Goal: Book appointment/travel/reservation: Register for event/course

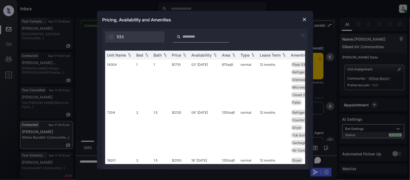
scroll to position [1663, 0]
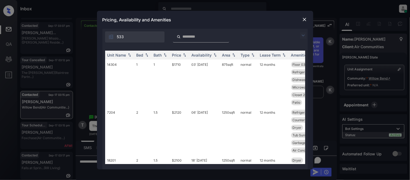
click at [303, 36] on img at bounding box center [303, 35] width 6 height 6
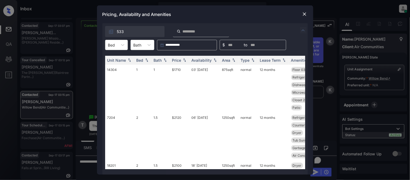
click at [115, 51] on div "Unit Name Bed Bath Price Availability Area Type Lease Term Amenities 14304 1 1 …" at bounding box center [204, 112] width 205 height 124
click at [115, 48] on div "Bed" at bounding box center [111, 45] width 12 height 8
click at [114, 68] on div "2" at bounding box center [116, 68] width 23 height 10
click at [178, 59] on div "Price" at bounding box center [176, 60] width 9 height 5
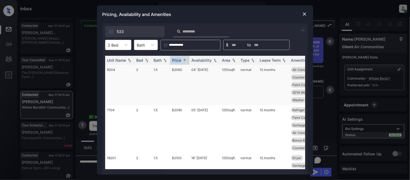
click at [178, 69] on td "$2060" at bounding box center [179, 85] width 19 height 40
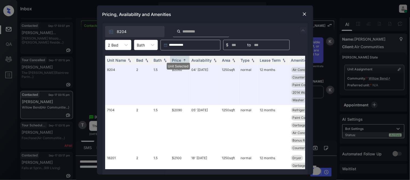
click at [301, 13] on div "Pricing, Availability and Amenities" at bounding box center [205, 14] width 216 height 18
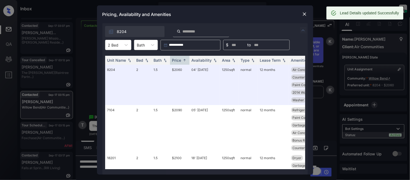
click at [307, 14] on img at bounding box center [304, 13] width 5 height 5
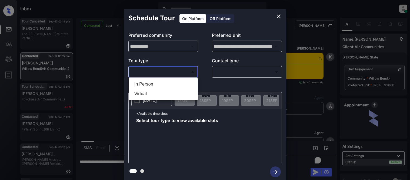
click at [145, 89] on li "Virtual" at bounding box center [163, 94] width 67 height 10
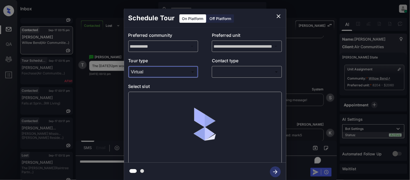
click at [146, 71] on body "Inbox Kristina Cataag Online Set yourself offline Set yourself on break Profile…" at bounding box center [205, 90] width 410 height 180
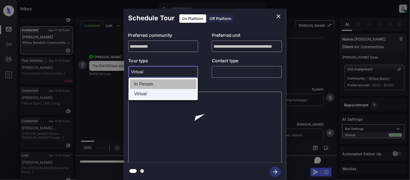
click at [146, 87] on li "In Person" at bounding box center [163, 84] width 67 height 10
type input "********"
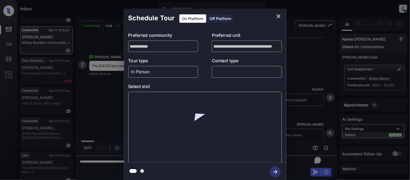
click at [255, 65] on p "Contact type" at bounding box center [247, 61] width 70 height 9
click at [241, 72] on body "Inbox Kristina Cataag Online Set yourself offline Set yourself on break Profile…" at bounding box center [205, 90] width 410 height 180
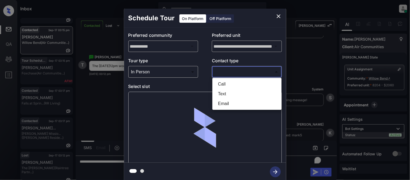
click at [229, 90] on li "Text" at bounding box center [247, 94] width 67 height 10
type input "****"
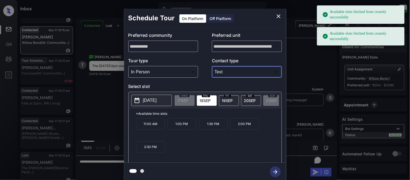
click at [256, 99] on span "20 SEP" at bounding box center [250, 100] width 12 height 5
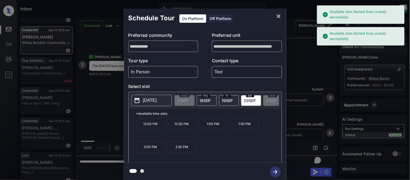
click at [163, 129] on p "12:00 PM" at bounding box center [150, 123] width 29 height 11
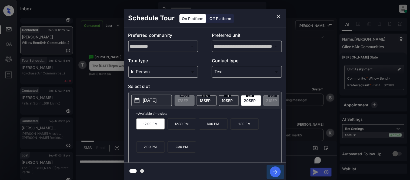
click at [272, 171] on icon "button" at bounding box center [275, 171] width 11 height 11
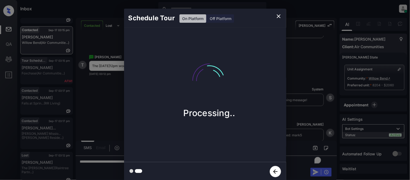
click at [299, 117] on div "Schedule Tour On Platform Off Platform Processing.." at bounding box center [205, 95] width 410 height 190
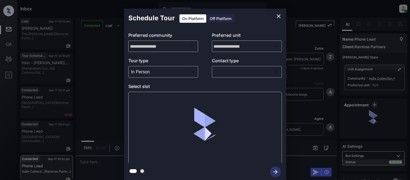
click at [225, 71] on body "Inbox [PERSON_NAME] Cataag Online Set yourself offline Set yourself on break Pr…" at bounding box center [205, 90] width 410 height 180
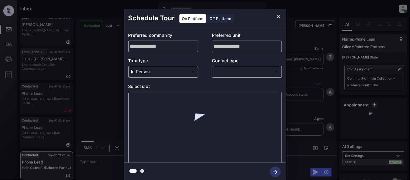
scroll to position [442, 0]
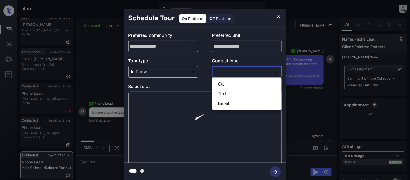
click at [222, 92] on li "Text" at bounding box center [247, 94] width 67 height 10
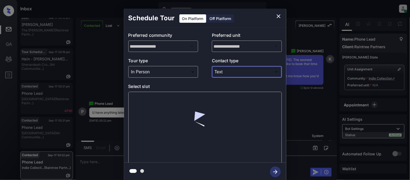
type input "****"
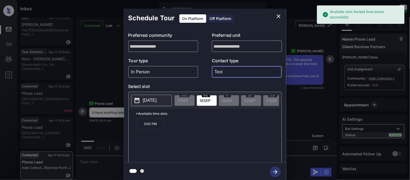
click at [155, 100] on p "[DATE]" at bounding box center [150, 100] width 14 height 6
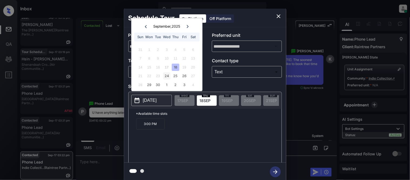
click at [164, 75] on div "24" at bounding box center [166, 75] width 7 height 7
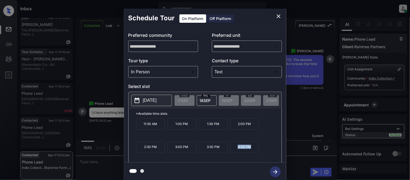
drag, startPoint x: 236, startPoint y: 150, endPoint x: 252, endPoint y: 151, distance: 16.3
click at [252, 151] on p "4:00 PM" at bounding box center [244, 146] width 29 height 11
copy p "4:00 PM"
click at [99, 164] on div "**********" at bounding box center [205, 95] width 410 height 190
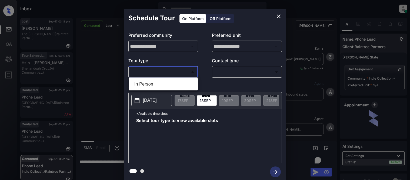
click at [148, 85] on li "In Person" at bounding box center [163, 84] width 67 height 10
click at [220, 68] on div at bounding box center [205, 90] width 410 height 180
type input "********"
click at [220, 71] on div at bounding box center [205, 90] width 410 height 180
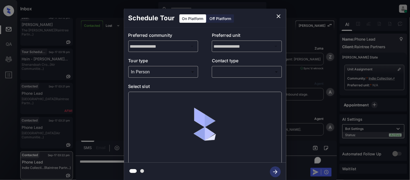
scroll to position [442, 0]
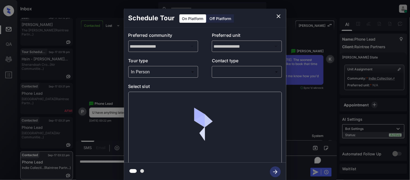
click at [220, 71] on body "Inbox [PERSON_NAME] Cataag Online Set yourself offline Set yourself on break Pr…" at bounding box center [205, 90] width 410 height 180
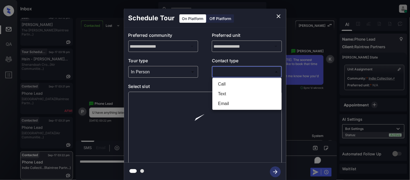
click at [225, 95] on li "Text" at bounding box center [247, 94] width 67 height 10
type input "****"
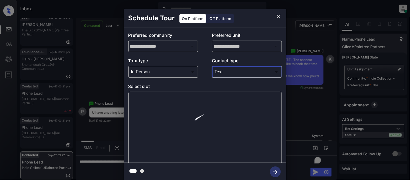
click at [154, 102] on div at bounding box center [205, 90] width 410 height 180
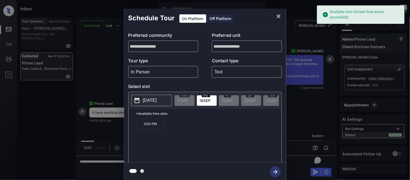
scroll to position [0, 0]
click at [154, 102] on p "2025-09-18" at bounding box center [150, 100] width 14 height 6
click at [304, 77] on div "**********" at bounding box center [205, 95] width 410 height 190
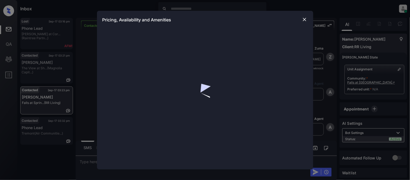
scroll to position [1106, 0]
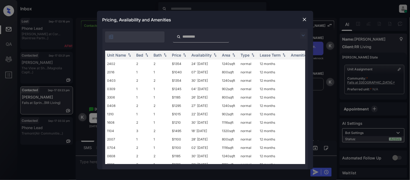
click at [302, 36] on img at bounding box center [303, 35] width 6 height 6
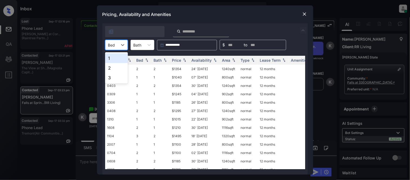
click at [118, 45] on div "Bed" at bounding box center [111, 45] width 12 height 8
click at [112, 69] on div "2" at bounding box center [116, 68] width 23 height 10
click at [176, 60] on div "Price" at bounding box center [176, 60] width 9 height 5
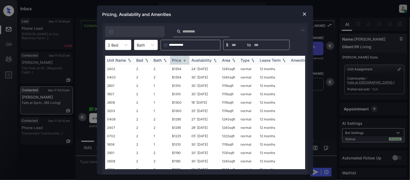
click at [176, 60] on div "Price" at bounding box center [176, 60] width 9 height 5
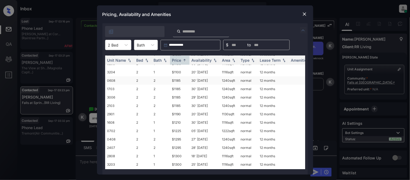
scroll to position [48, 0]
click at [306, 14] on img at bounding box center [304, 13] width 5 height 5
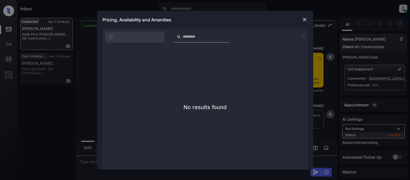
click at [304, 34] on img at bounding box center [303, 35] width 6 height 6
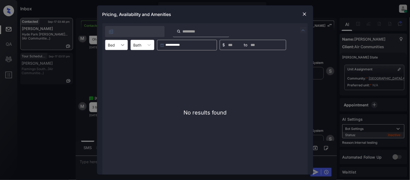
click at [118, 44] on div at bounding box center [123, 45] width 10 height 10
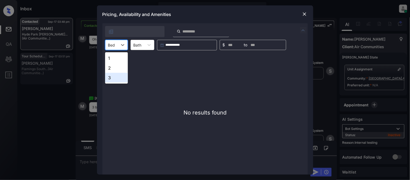
click at [109, 77] on div "3" at bounding box center [116, 78] width 23 height 10
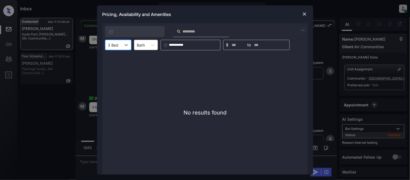
click at [304, 14] on img at bounding box center [304, 13] width 5 height 5
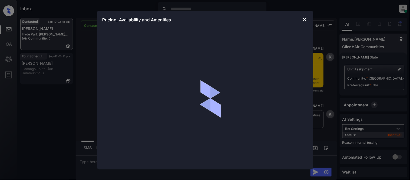
scroll to position [1905, 0]
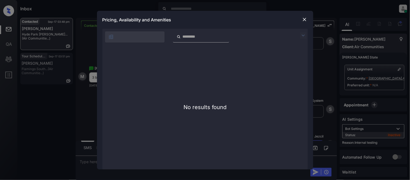
click at [303, 34] on img at bounding box center [303, 35] width 6 height 6
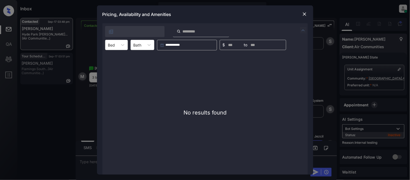
click at [305, 14] on img at bounding box center [304, 13] width 5 height 5
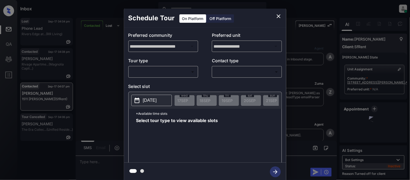
scroll to position [792, 0]
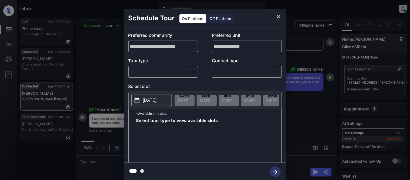
click at [281, 17] on icon "close" at bounding box center [278, 16] width 6 height 6
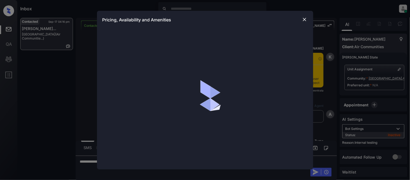
scroll to position [479, 0]
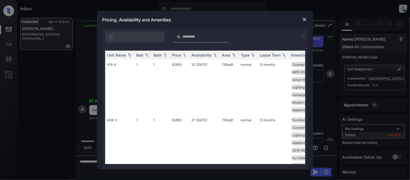
click at [302, 36] on img at bounding box center [303, 35] width 6 height 6
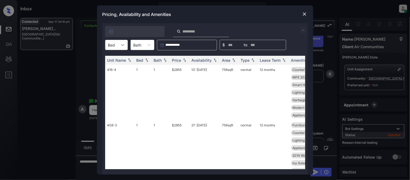
click at [124, 43] on icon at bounding box center [122, 44] width 5 height 5
click at [121, 60] on div "1" at bounding box center [116, 58] width 23 height 10
click at [172, 58] on div "Price" at bounding box center [176, 60] width 9 height 5
click at [179, 69] on td "$2835" at bounding box center [179, 92] width 19 height 55
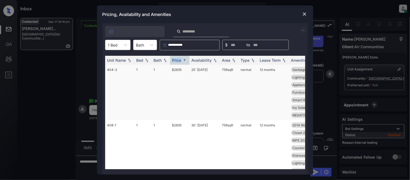
click at [178, 69] on td "$2835" at bounding box center [179, 92] width 19 height 55
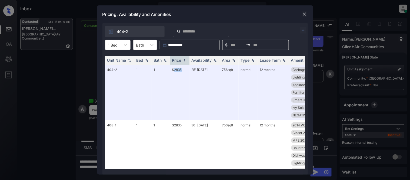
click at [303, 12] on img at bounding box center [304, 13] width 5 height 5
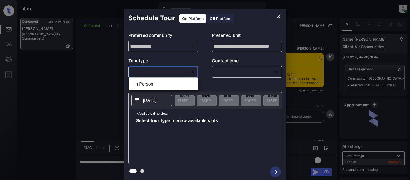
click at [144, 82] on li "In Person" at bounding box center [163, 84] width 67 height 10
type input "********"
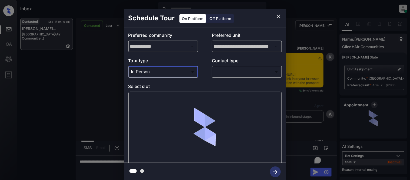
click at [225, 74] on body "Inbox Kristina Cataag Online Set yourself offline Set yourself on break Profile…" at bounding box center [205, 90] width 410 height 180
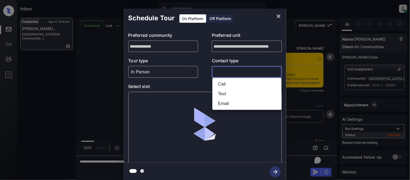
scroll to position [785, 0]
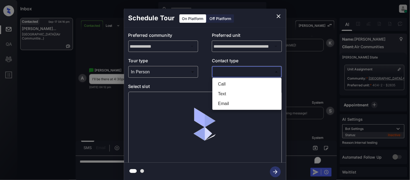
click at [220, 94] on li "Text" at bounding box center [247, 94] width 67 height 10
type input "****"
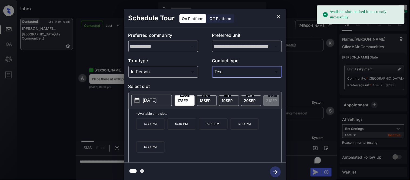
click at [186, 98] on span "17 SEP" at bounding box center [183, 100] width 11 height 5
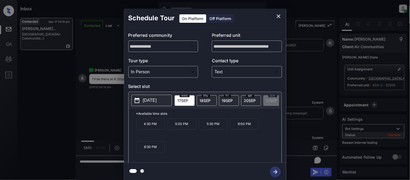
click at [150, 118] on p "*Available time slots" at bounding box center [208, 113] width 145 height 9
click at [156, 130] on p "4:30 PM" at bounding box center [150, 123] width 29 height 11
click at [276, 171] on icon "button" at bounding box center [275, 172] width 4 height 4
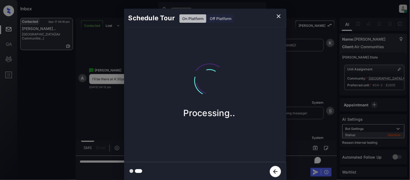
click at [301, 130] on div "Schedule Tour On Platform Off Platform Processing.." at bounding box center [205, 95] width 410 height 190
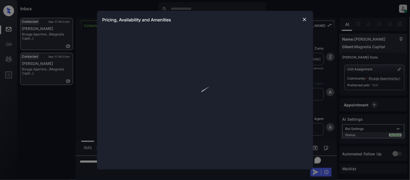
scroll to position [587, 0]
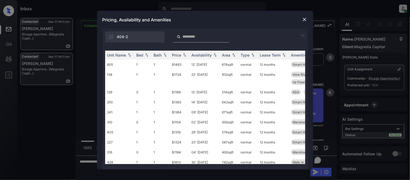
click at [208, 37] on input "search" at bounding box center [204, 36] width 44 height 5
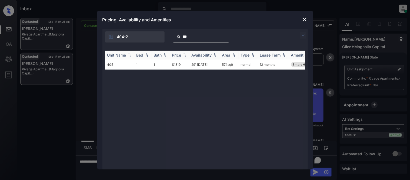
type input "***"
click at [197, 66] on td "29' [DATE]" at bounding box center [205, 64] width 31 height 10
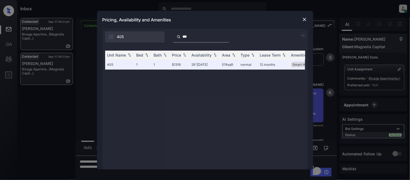
click at [304, 19] on img at bounding box center [304, 19] width 5 height 5
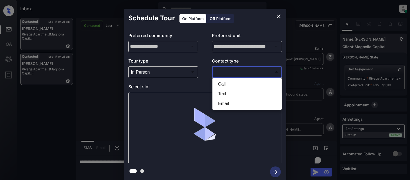
click at [220, 93] on li "Text" at bounding box center [247, 94] width 67 height 10
type input "****"
click at [155, 105] on div at bounding box center [205, 128] width 154 height 72
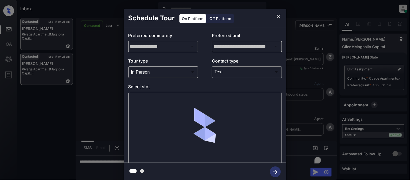
scroll to position [1133, 0]
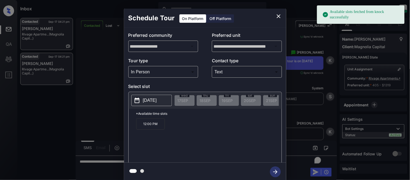
click at [151, 126] on p "12:00 PM" at bounding box center [150, 123] width 29 height 11
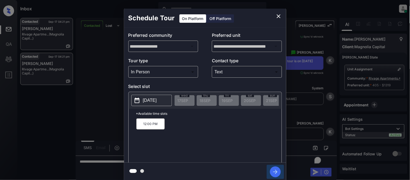
click at [273, 170] on icon "button" at bounding box center [275, 171] width 11 height 11
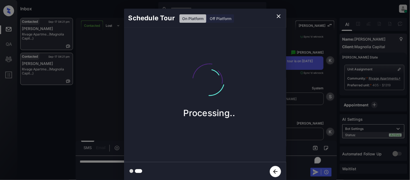
click at [298, 124] on div "Schedule Tour On Platform Off Platform Processing.." at bounding box center [205, 95] width 410 height 190
